Goal: Information Seeking & Learning: Learn about a topic

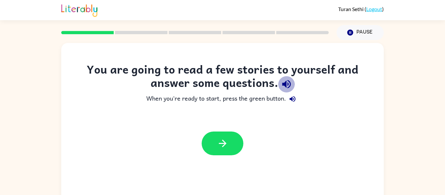
click at [284, 87] on icon "button" at bounding box center [286, 84] width 11 height 11
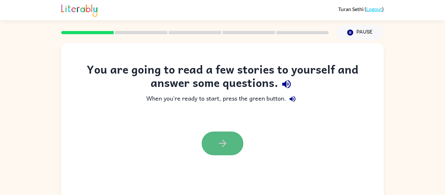
click at [220, 144] on icon "button" at bounding box center [222, 143] width 11 height 11
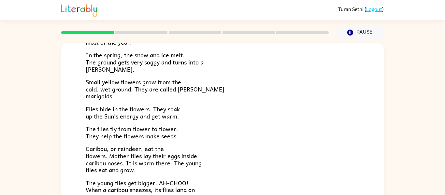
scroll to position [72, 0]
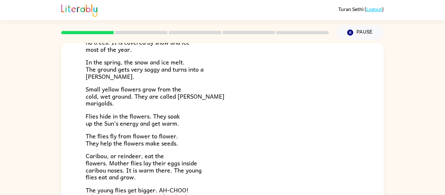
click at [242, 178] on p "Caribou, or reindeer, eat the flowers. Mother flies lay their eggs inside carib…" at bounding box center [223, 167] width 274 height 28
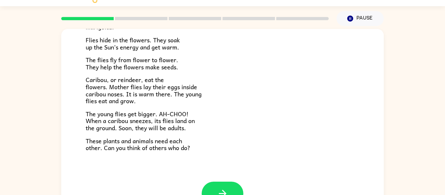
scroll to position [34, 0]
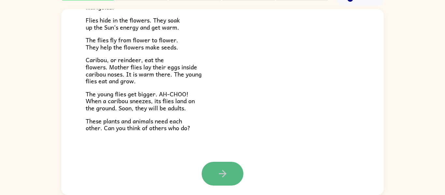
click at [232, 165] on button "button" at bounding box center [223, 174] width 42 height 24
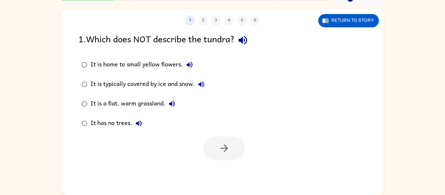
scroll to position [0, 0]
click at [248, 39] on icon "button" at bounding box center [242, 40] width 11 height 11
click at [213, 147] on button "button" at bounding box center [224, 149] width 42 height 24
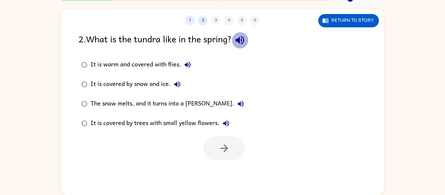
click at [237, 38] on icon "button" at bounding box center [239, 40] width 11 height 11
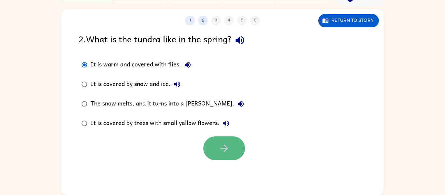
click at [218, 151] on button "button" at bounding box center [224, 149] width 42 height 24
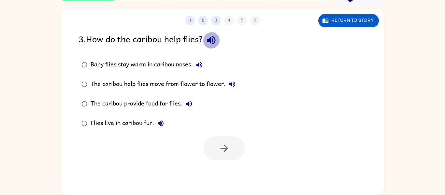
click at [215, 41] on icon "button" at bounding box center [211, 40] width 8 height 8
click at [198, 62] on icon "button" at bounding box center [200, 65] width 8 height 8
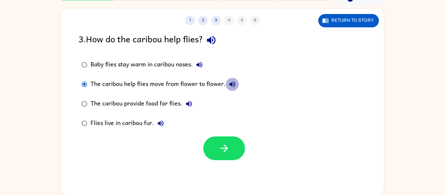
click at [231, 83] on icon "button" at bounding box center [232, 85] width 8 height 8
click at [190, 100] on icon "button" at bounding box center [189, 104] width 8 height 8
click at [162, 122] on icon "button" at bounding box center [161, 124] width 8 height 8
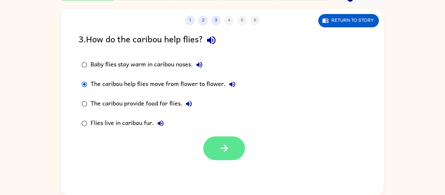
click at [230, 150] on button "button" at bounding box center [224, 149] width 42 height 24
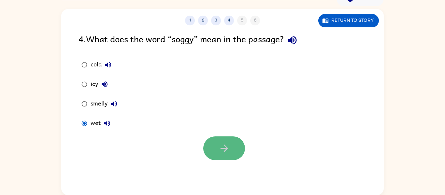
click at [237, 146] on button "button" at bounding box center [224, 149] width 42 height 24
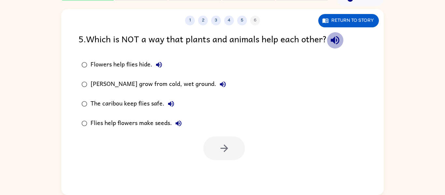
click at [334, 37] on icon "button" at bounding box center [335, 40] width 11 height 11
click at [158, 64] on icon "button" at bounding box center [159, 65] width 6 height 6
click at [173, 101] on icon "button" at bounding box center [171, 104] width 8 height 8
click at [178, 121] on icon "button" at bounding box center [179, 124] width 8 height 8
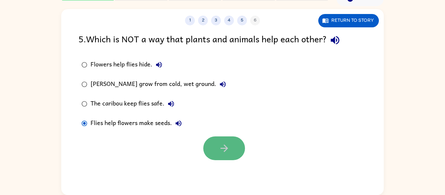
click at [209, 156] on button "button" at bounding box center [224, 149] width 42 height 24
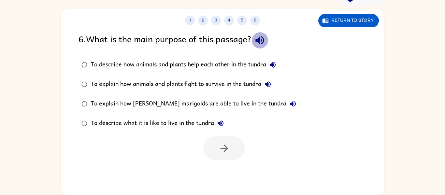
click at [261, 41] on icon "button" at bounding box center [260, 40] width 8 height 8
click at [259, 36] on icon "button" at bounding box center [259, 40] width 11 height 11
click at [259, 38] on icon "button" at bounding box center [259, 40] width 11 height 11
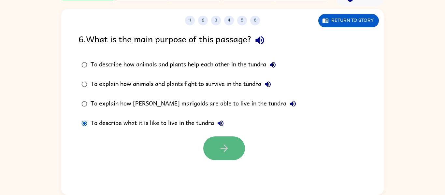
click at [221, 154] on icon "button" at bounding box center [224, 148] width 11 height 11
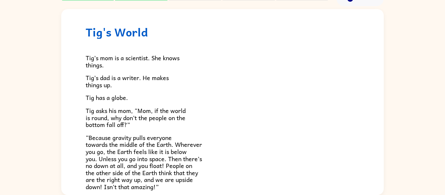
scroll to position [39, 0]
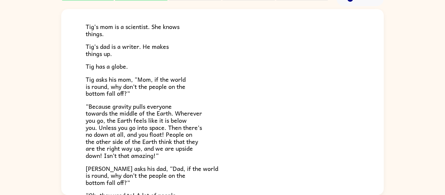
click at [215, 170] on p "[PERSON_NAME] asks his dad, “Dad, if the world is round, why don’t the people o…" at bounding box center [223, 175] width 274 height 21
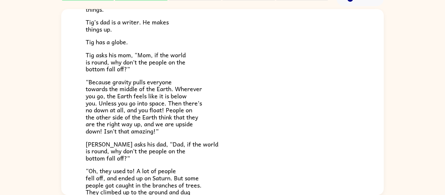
scroll to position [73, 0]
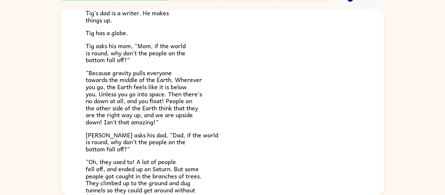
click at [265, 144] on p "[PERSON_NAME] asks his dad, “Dad, if the world is round, why don’t the people o…" at bounding box center [223, 142] width 274 height 21
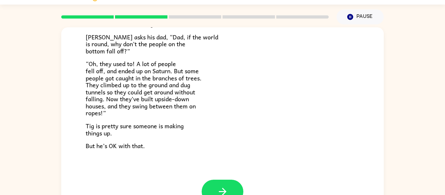
scroll to position [34, 0]
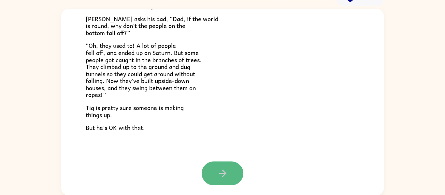
click at [209, 176] on button "button" at bounding box center [223, 174] width 42 height 24
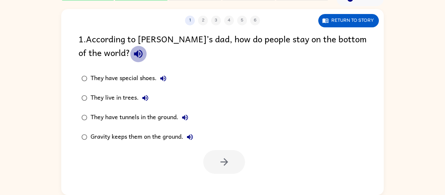
click at [134, 54] on icon "button" at bounding box center [138, 54] width 8 height 8
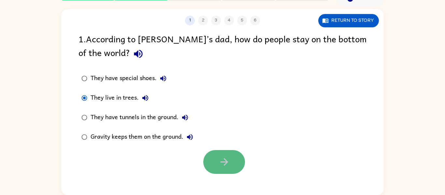
click at [240, 170] on button "button" at bounding box center [224, 162] width 42 height 24
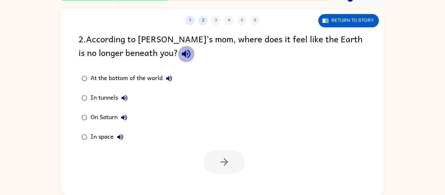
click at [181, 50] on icon "button" at bounding box center [186, 53] width 11 height 11
drag, startPoint x: 66, startPoint y: 74, endPoint x: 69, endPoint y: 75, distance: 3.7
click at [67, 75] on div "2 . According to [PERSON_NAME]’s mom, where does it feel like the Earth is no l…" at bounding box center [222, 103] width 323 height 142
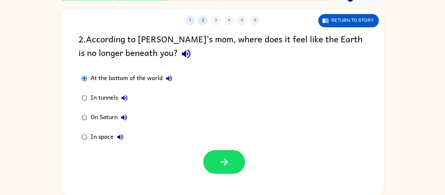
drag, startPoint x: 229, startPoint y: 159, endPoint x: 238, endPoint y: 175, distance: 18.5
click at [233, 161] on button "button" at bounding box center [224, 162] width 42 height 24
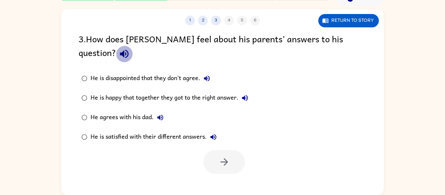
click at [128, 50] on icon "button" at bounding box center [124, 54] width 8 height 8
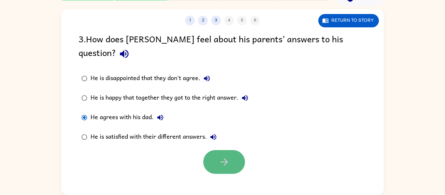
click at [224, 156] on icon "button" at bounding box center [224, 161] width 11 height 11
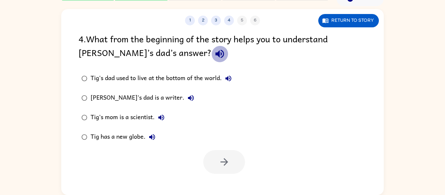
drag, startPoint x: 144, startPoint y: 52, endPoint x: 145, endPoint y: 57, distance: 5.1
click at [214, 52] on icon "button" at bounding box center [219, 53] width 11 height 11
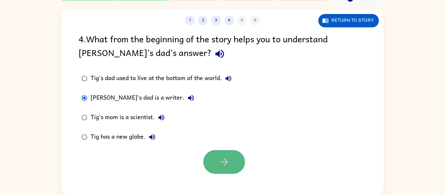
click at [225, 156] on icon "button" at bounding box center [224, 161] width 11 height 11
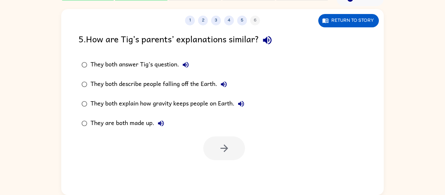
click at [271, 38] on icon "button" at bounding box center [267, 40] width 8 height 8
click at [221, 146] on icon "button" at bounding box center [224, 148] width 11 height 11
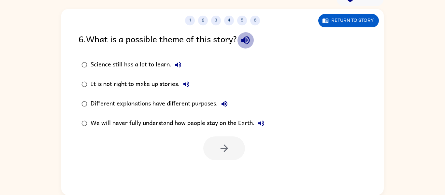
click at [250, 37] on icon "button" at bounding box center [245, 40] width 8 height 8
drag, startPoint x: 262, startPoint y: 122, endPoint x: 257, endPoint y: 123, distance: 4.9
click at [258, 122] on icon "button" at bounding box center [261, 124] width 8 height 8
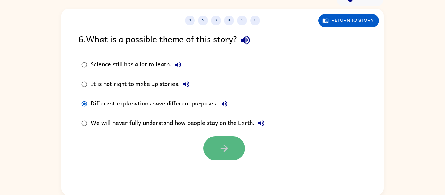
click at [214, 142] on button "button" at bounding box center [224, 149] width 42 height 24
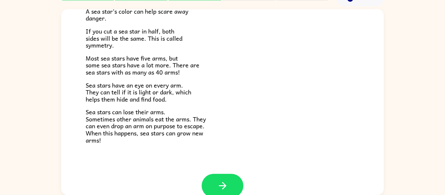
scroll to position [188, 0]
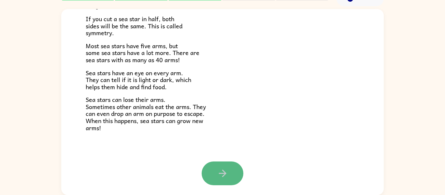
click at [219, 180] on button "button" at bounding box center [223, 174] width 42 height 24
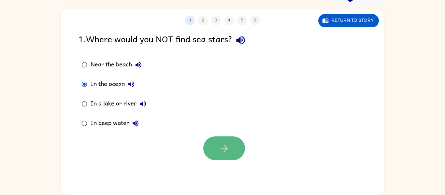
click at [220, 147] on icon "button" at bounding box center [224, 148] width 11 height 11
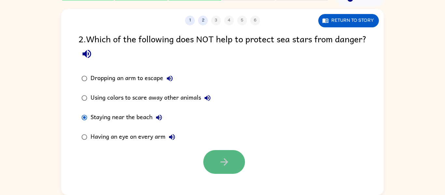
click at [241, 167] on button "button" at bounding box center [224, 162] width 42 height 24
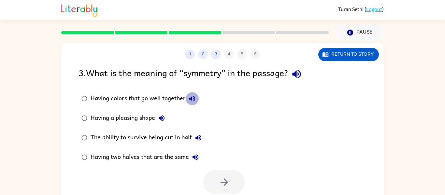
click at [193, 98] on icon "button" at bounding box center [192, 99] width 6 height 6
click at [299, 72] on icon "button" at bounding box center [296, 74] width 8 height 8
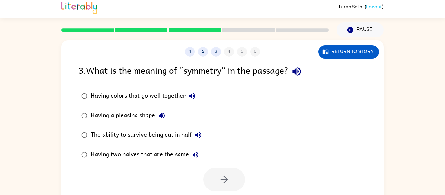
scroll to position [3, 0]
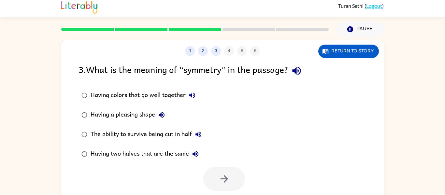
click at [197, 95] on button "Having colors that go well together" at bounding box center [192, 95] width 13 height 13
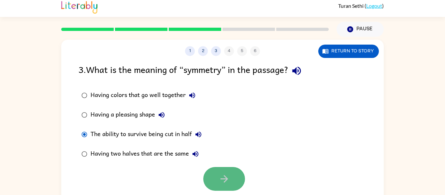
click at [206, 184] on button "button" at bounding box center [224, 179] width 42 height 24
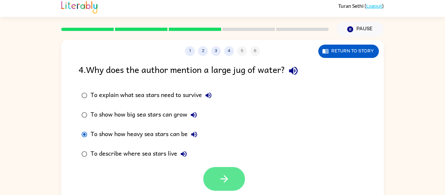
drag, startPoint x: 200, startPoint y: 183, endPoint x: 207, endPoint y: 183, distance: 6.9
click at [200, 183] on div at bounding box center [222, 177] width 323 height 27
click at [209, 181] on button "button" at bounding box center [224, 179] width 42 height 24
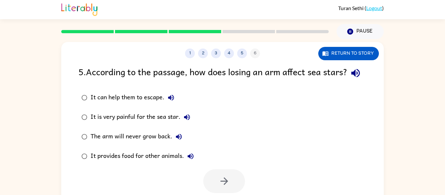
scroll to position [0, 0]
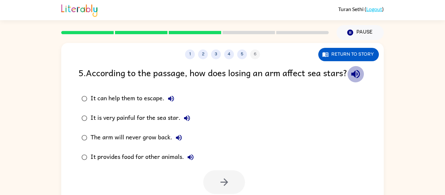
click at [350, 80] on icon "button" at bounding box center [355, 73] width 11 height 11
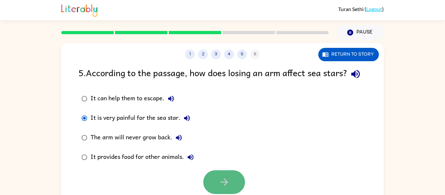
click at [218, 184] on button "button" at bounding box center [224, 182] width 42 height 24
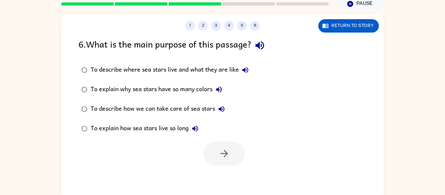
scroll to position [28, 0]
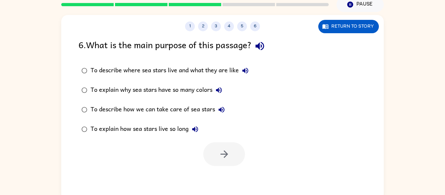
click at [260, 48] on icon "button" at bounding box center [259, 45] width 11 height 11
click at [227, 143] on button "button" at bounding box center [224, 154] width 42 height 24
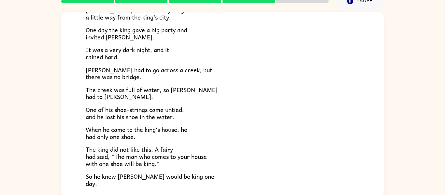
scroll to position [34, 0]
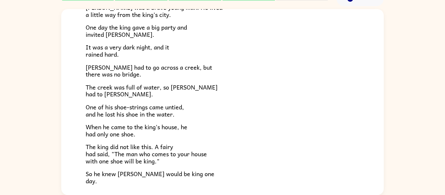
click at [308, 165] on div "[PERSON_NAME] was a brave young man. He lived a little way from the king's city…" at bounding box center [223, 86] width 274 height 196
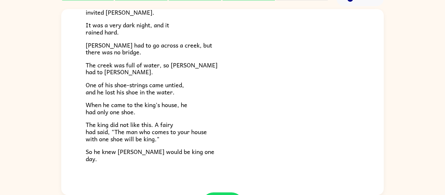
scroll to position [87, 0]
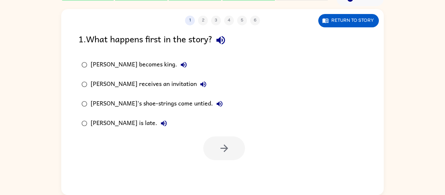
scroll to position [0, 0]
click at [209, 153] on button "button" at bounding box center [224, 149] width 42 height 24
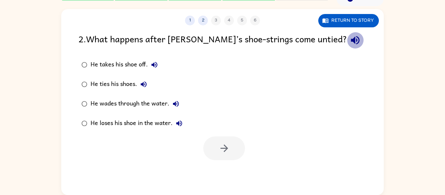
click at [351, 39] on icon "button" at bounding box center [355, 40] width 8 height 8
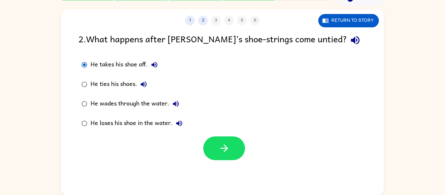
click at [231, 163] on div "1 2 3 4 5 6 Return to story 2 . What happens after [PERSON_NAME]’s shoe-strings…" at bounding box center [222, 102] width 323 height 186
click at [230, 161] on div "1 2 3 4 5 6 Return to story 2 . What happens after [PERSON_NAME]’s shoe-strings…" at bounding box center [222, 102] width 323 height 186
click at [227, 159] on button "button" at bounding box center [224, 149] width 42 height 24
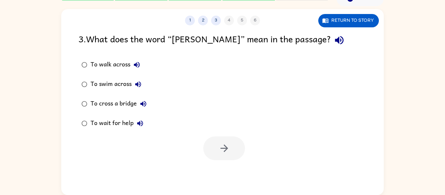
click at [335, 39] on icon "button" at bounding box center [339, 40] width 8 height 8
click at [226, 150] on icon "button" at bounding box center [223, 148] width 7 height 7
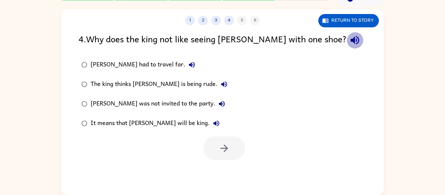
click at [349, 36] on icon "button" at bounding box center [354, 40] width 11 height 11
click at [351, 41] on icon "button" at bounding box center [355, 40] width 8 height 8
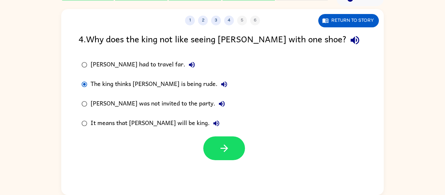
click at [178, 123] on div "It means that [PERSON_NAME] will be king." at bounding box center [157, 123] width 132 height 13
click at [198, 145] on div at bounding box center [222, 146] width 323 height 27
click at [210, 143] on button "button" at bounding box center [224, 149] width 42 height 24
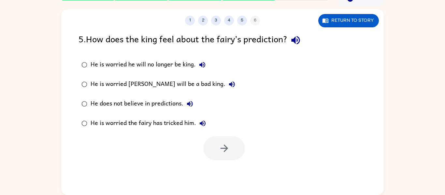
click at [296, 37] on icon "button" at bounding box center [295, 40] width 11 height 11
click at [229, 137] on button "button" at bounding box center [224, 149] width 42 height 24
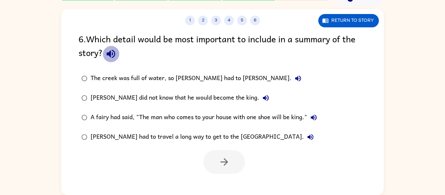
click at [111, 54] on icon "button" at bounding box center [111, 54] width 8 height 8
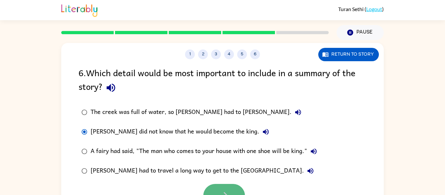
click at [232, 190] on button "button" at bounding box center [224, 196] width 42 height 24
